Goal: Task Accomplishment & Management: Manage account settings

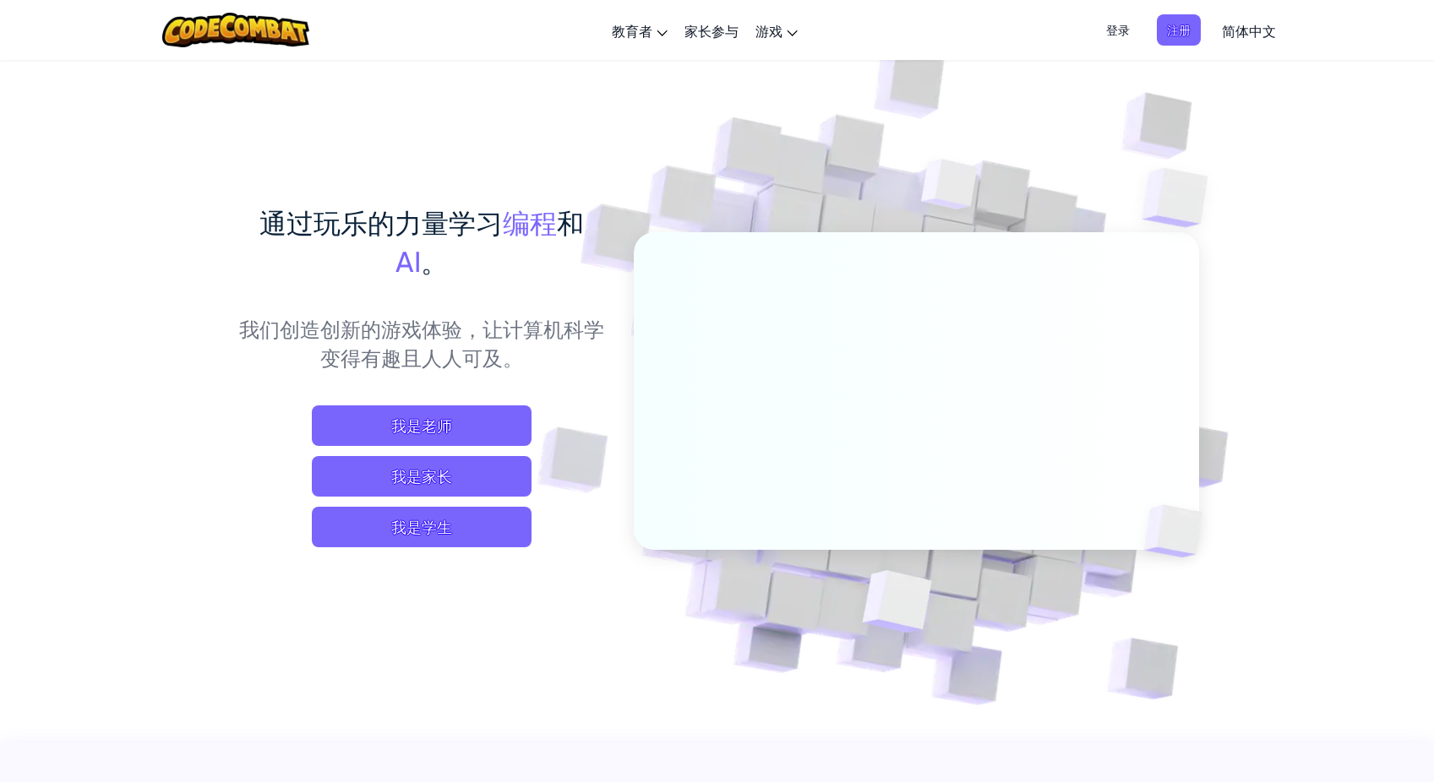
click at [1303, 361] on img at bounding box center [904, 372] width 939 height 939
click at [438, 535] on span "我是学生" at bounding box center [422, 527] width 220 height 41
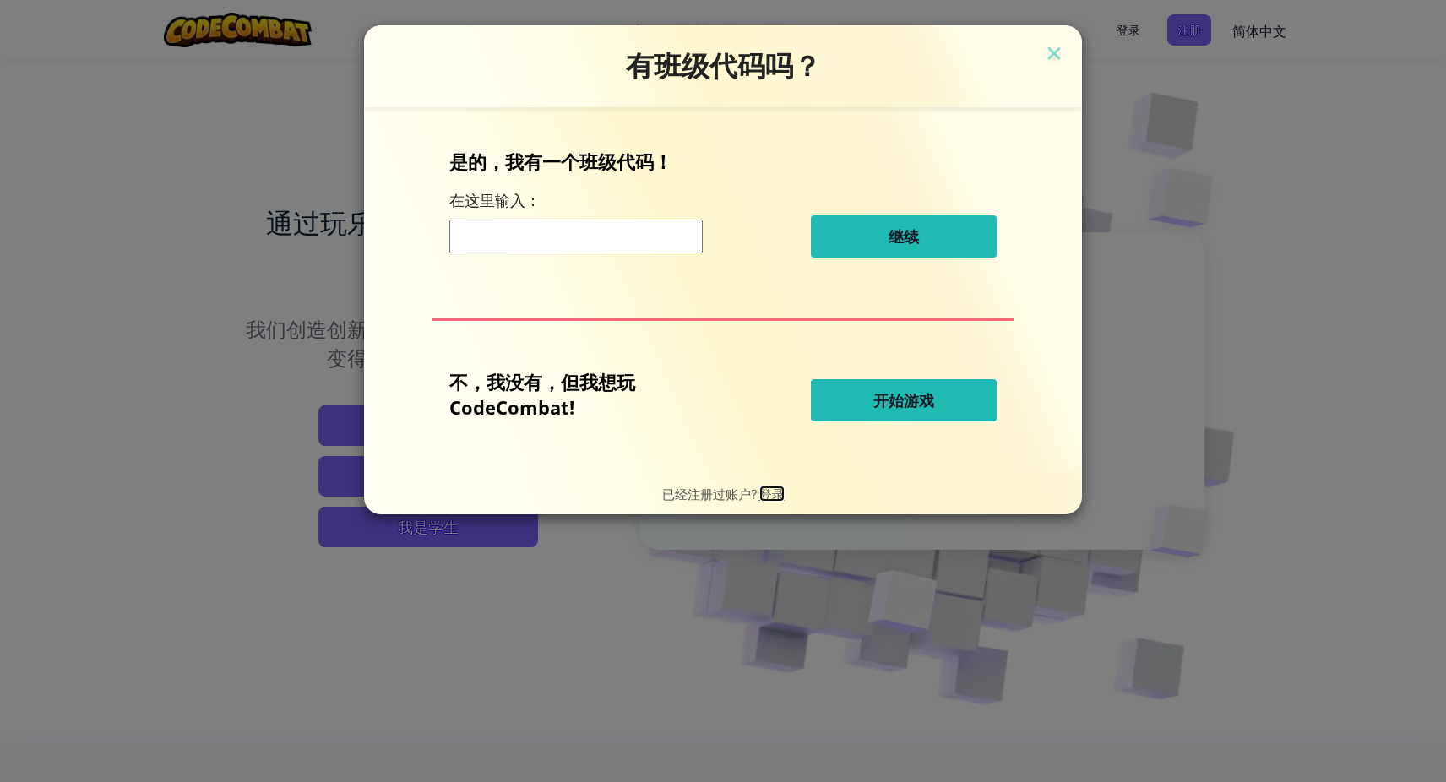
click at [771, 492] on span "登录" at bounding box center [772, 494] width 25 height 16
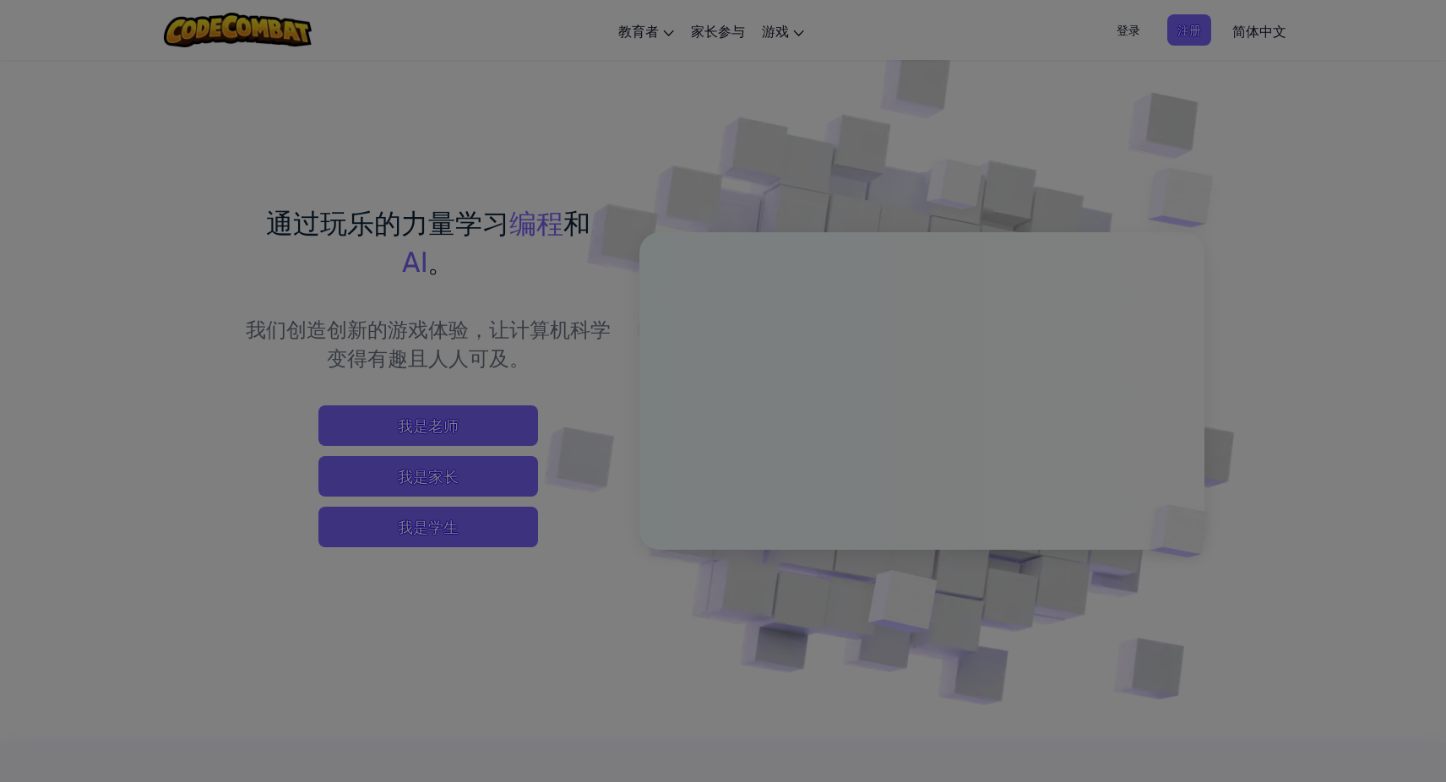
type input "aceofaesop"
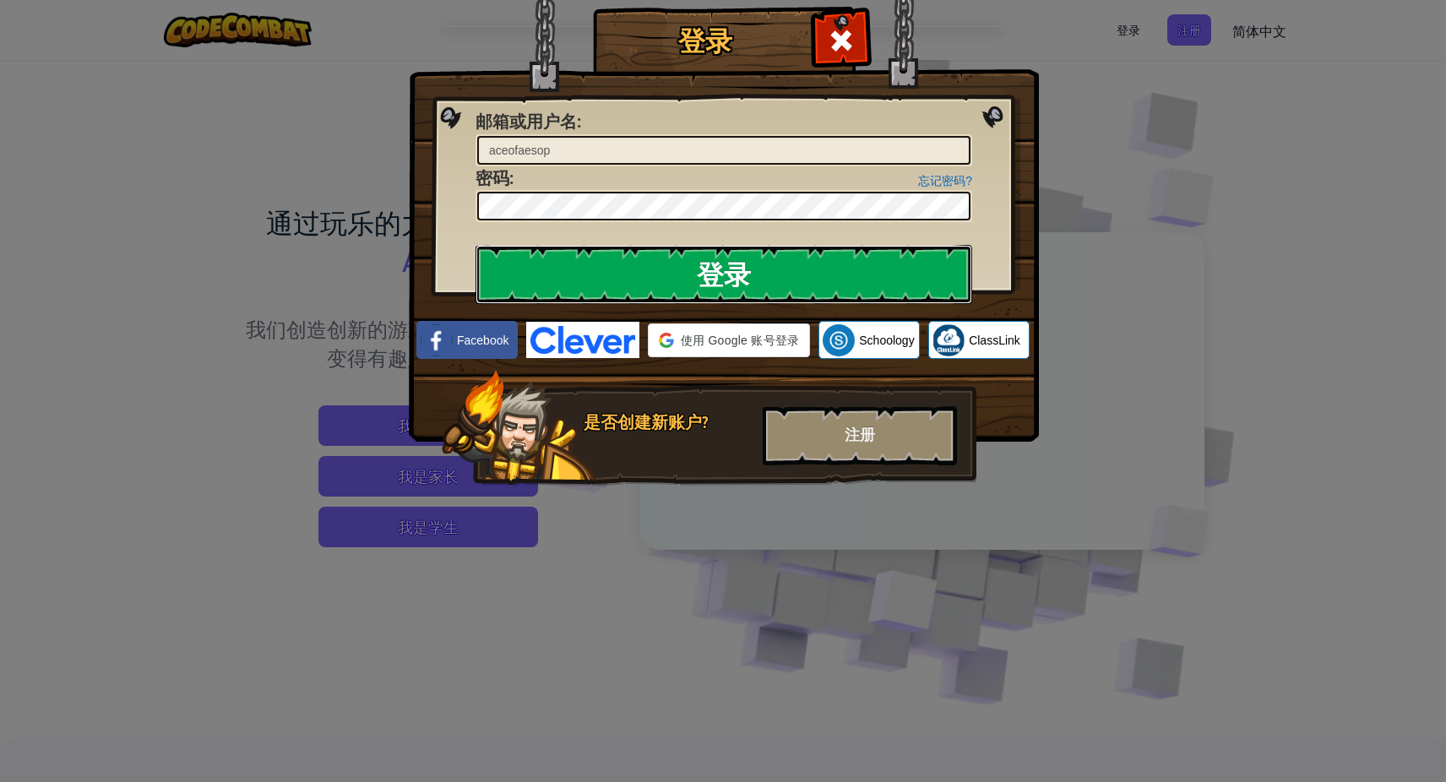
click at [667, 266] on input "登录" at bounding box center [724, 274] width 497 height 59
